Goal: Information Seeking & Learning: Learn about a topic

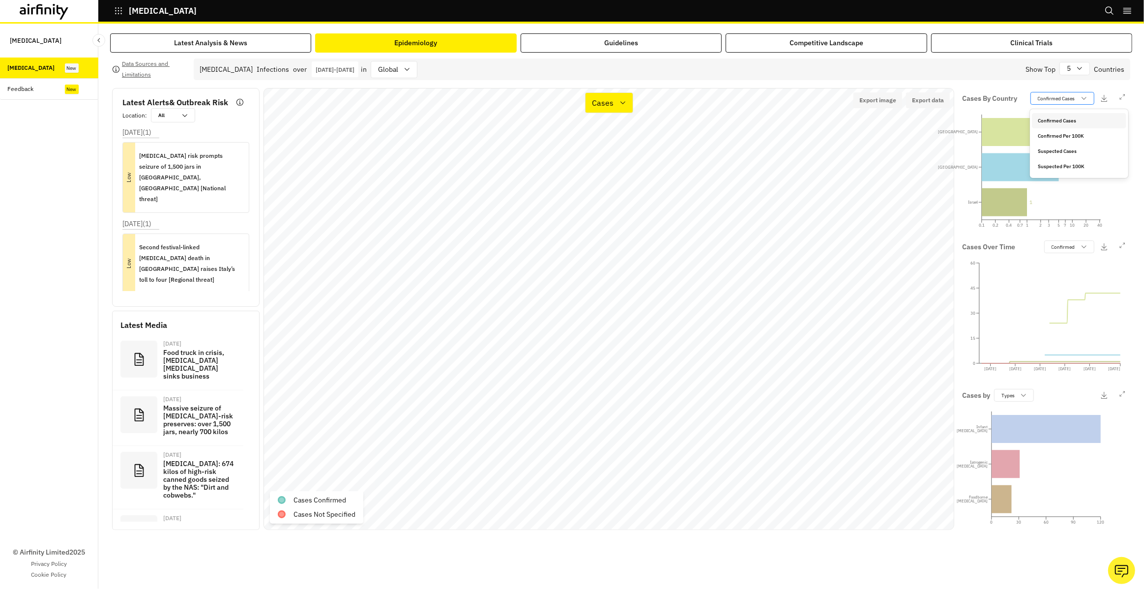
click at [1052, 99] on p "Confirmed Cases" at bounding box center [1056, 98] width 37 height 7
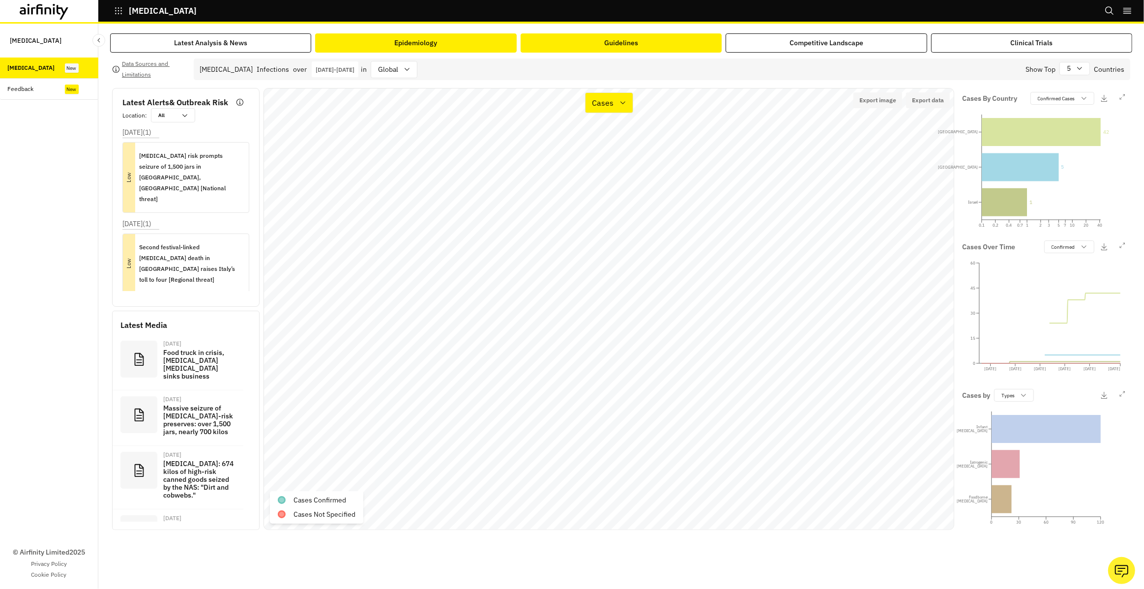
click at [642, 43] on button "Guidelines" at bounding box center [621, 42] width 201 height 19
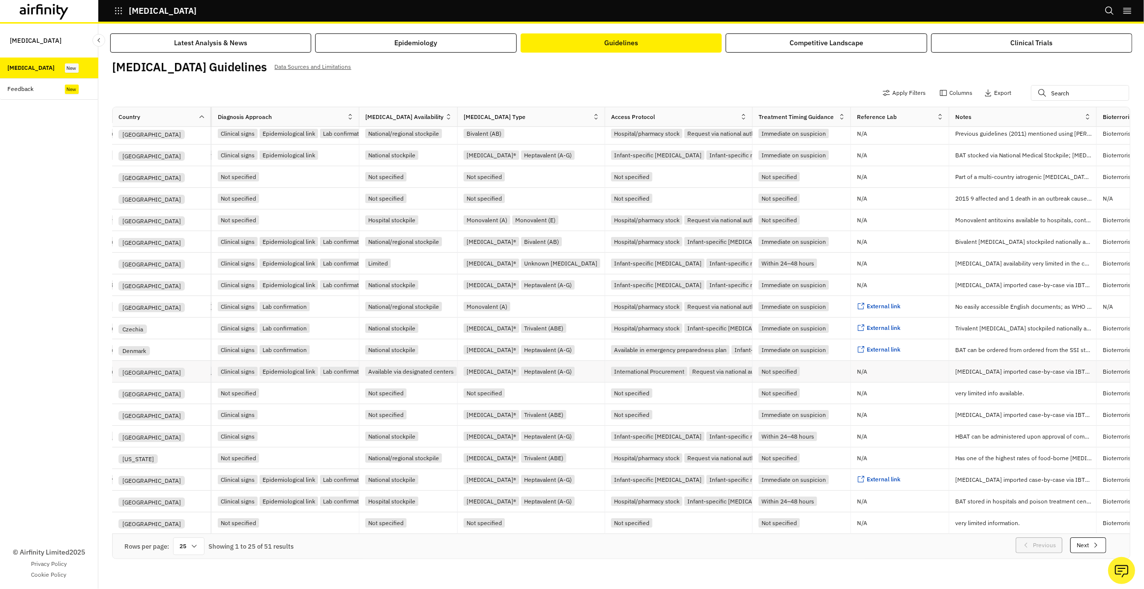
scroll to position [4, 344]
click at [892, 353] on span "External link" at bounding box center [883, 349] width 34 height 7
